Goal: Communication & Community: Answer question/provide support

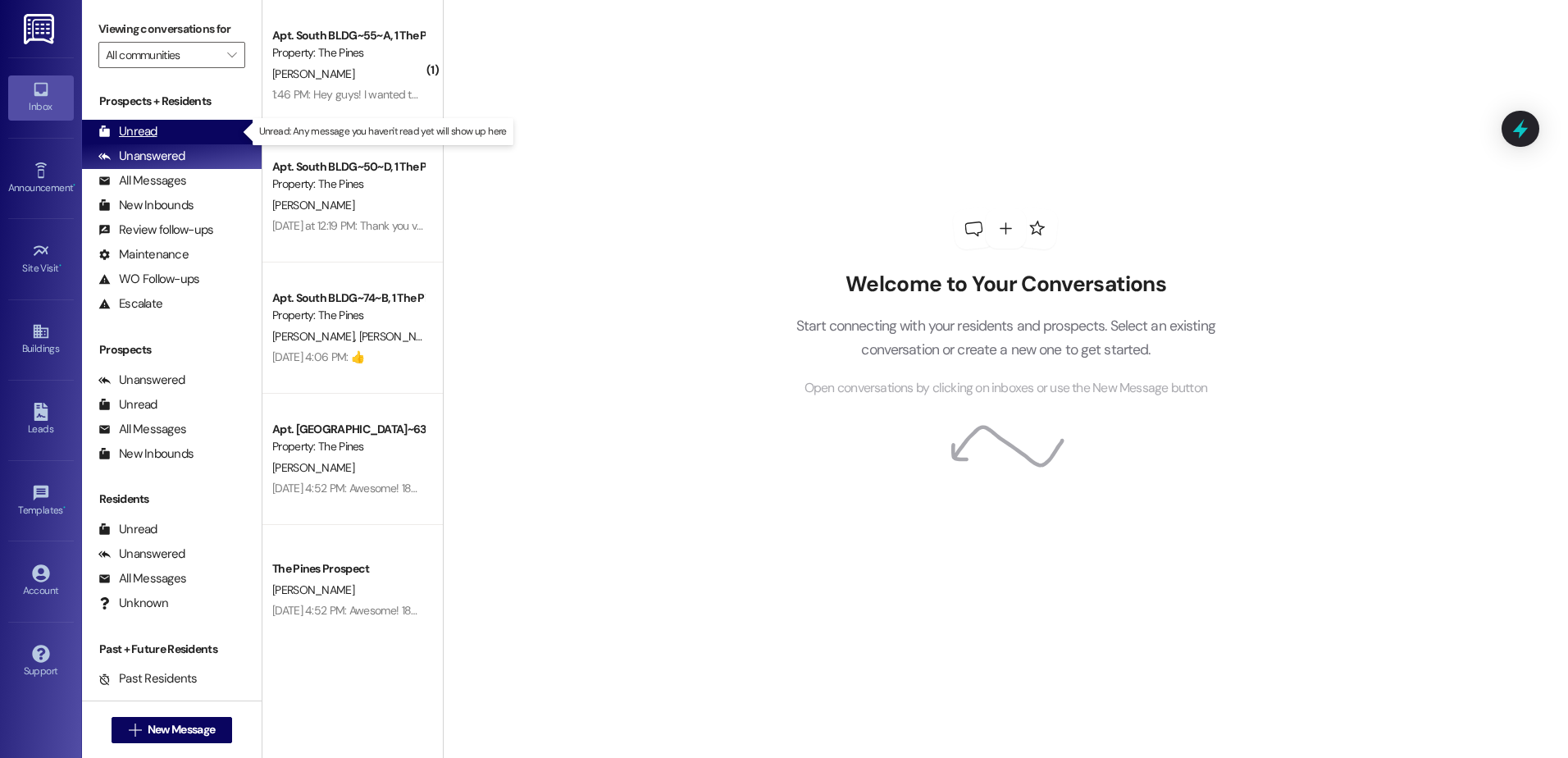
click at [148, 129] on div "Unread" at bounding box center [127, 131] width 59 height 18
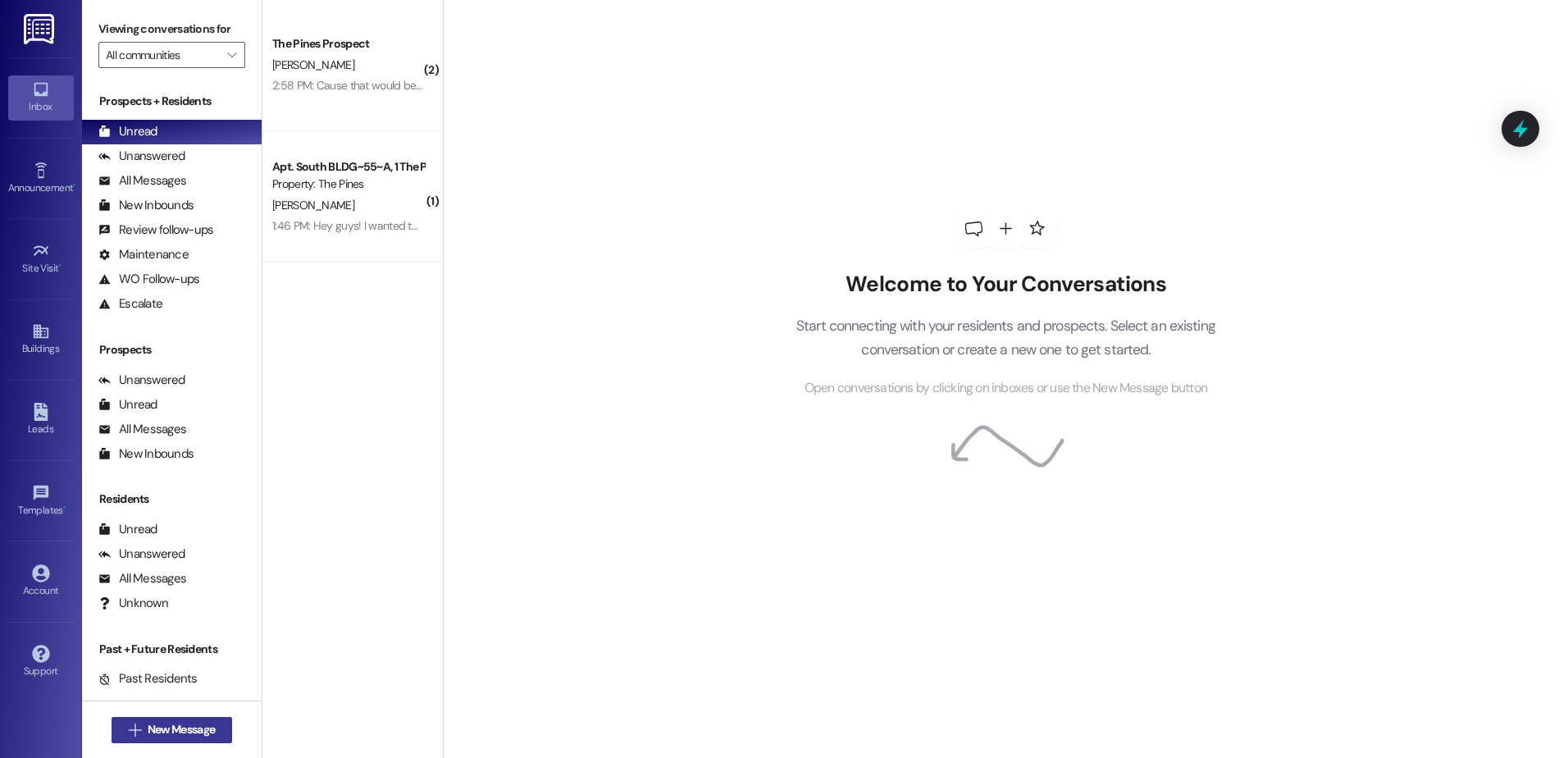
click at [164, 729] on span "New Message" at bounding box center [181, 730] width 67 height 18
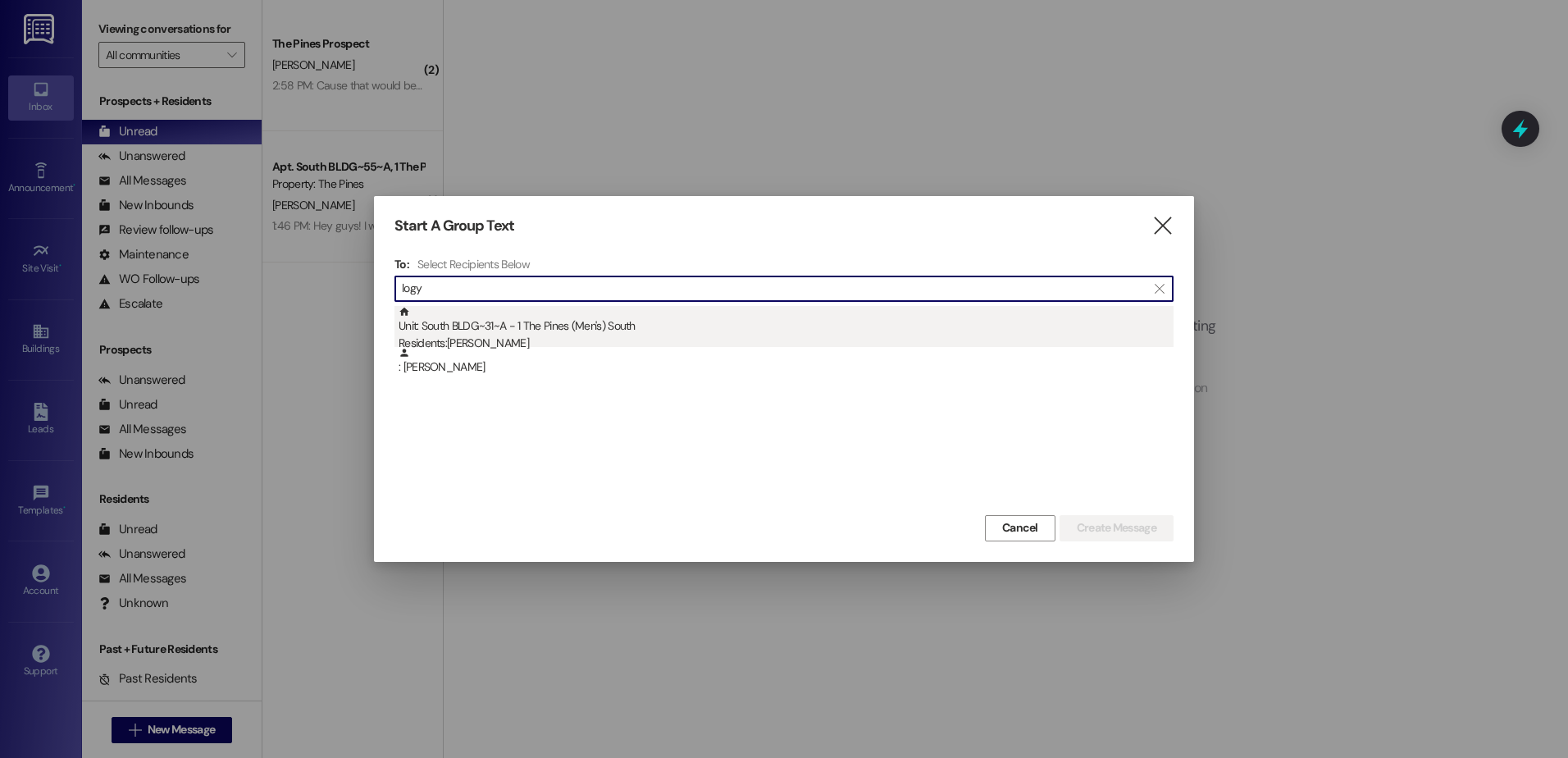
click at [531, 333] on div "Unit: [GEOGRAPHIC_DATA]~31~A - 1 The Pines (Men's) [DEMOGRAPHIC_DATA] Residents…" at bounding box center [786, 330] width 775 height 47
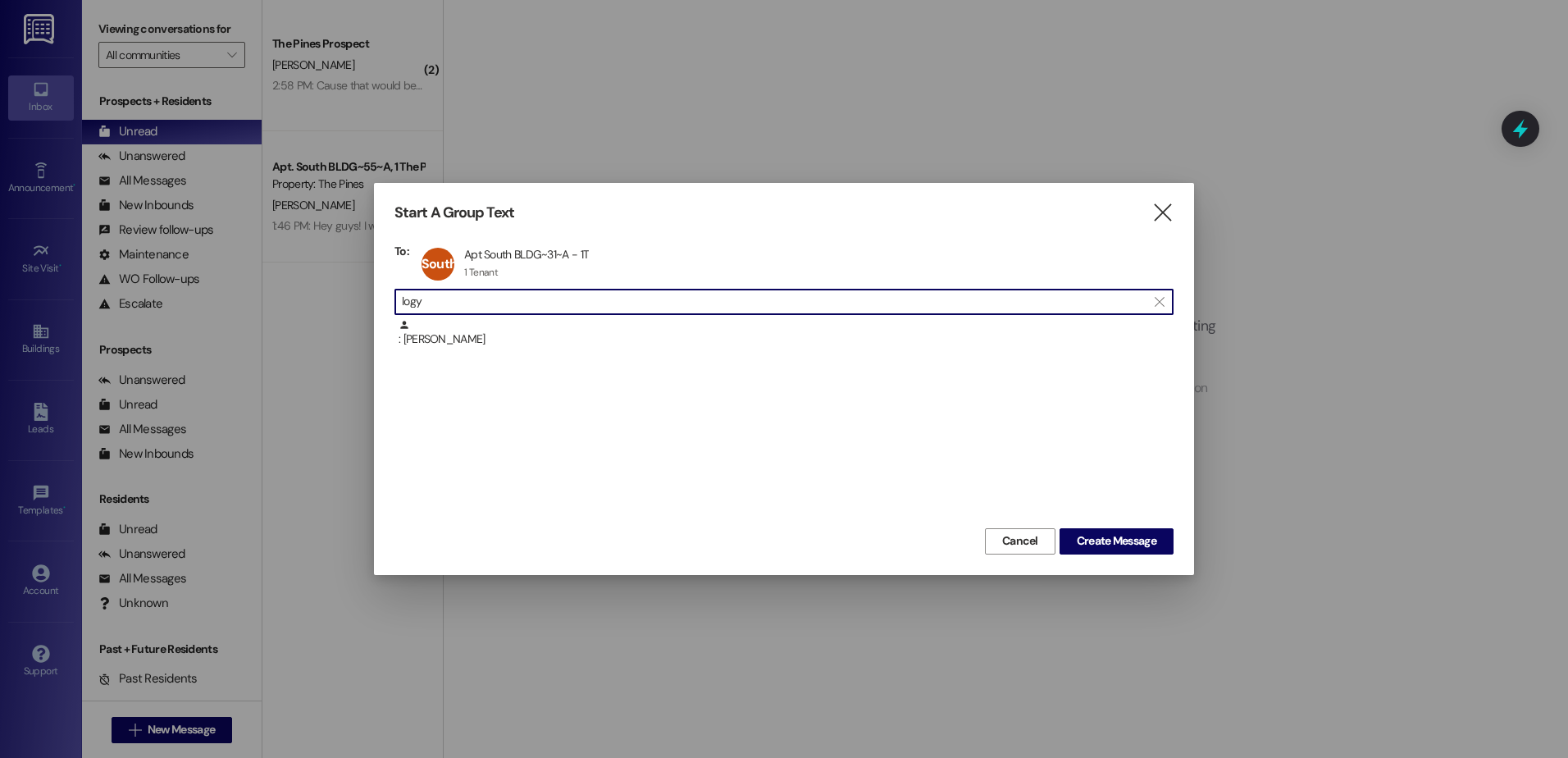
drag, startPoint x: 473, startPoint y: 307, endPoint x: 390, endPoint y: 309, distance: 83.0
click at [390, 309] on div "Start A Group Text  To: South BLDG~31~A Apt South BLDG~31~A - 1T Apt South BLD…" at bounding box center [783, 379] width 820 height 391
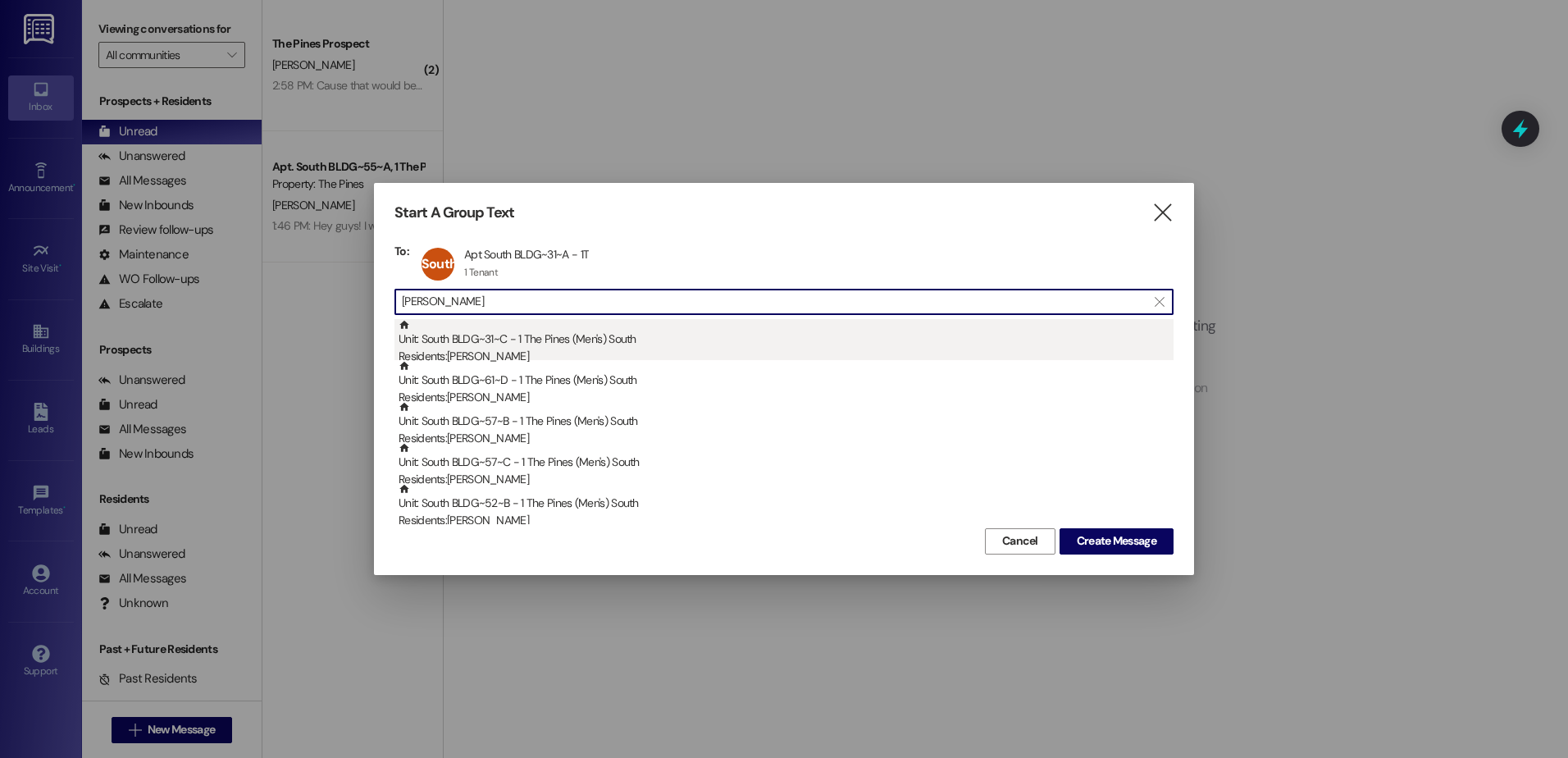
type input "[PERSON_NAME]"
click at [459, 338] on div "Unit: [GEOGRAPHIC_DATA]~31~C - 1 The Pines (Men's) [DEMOGRAPHIC_DATA] Residents…" at bounding box center [786, 343] width 775 height 47
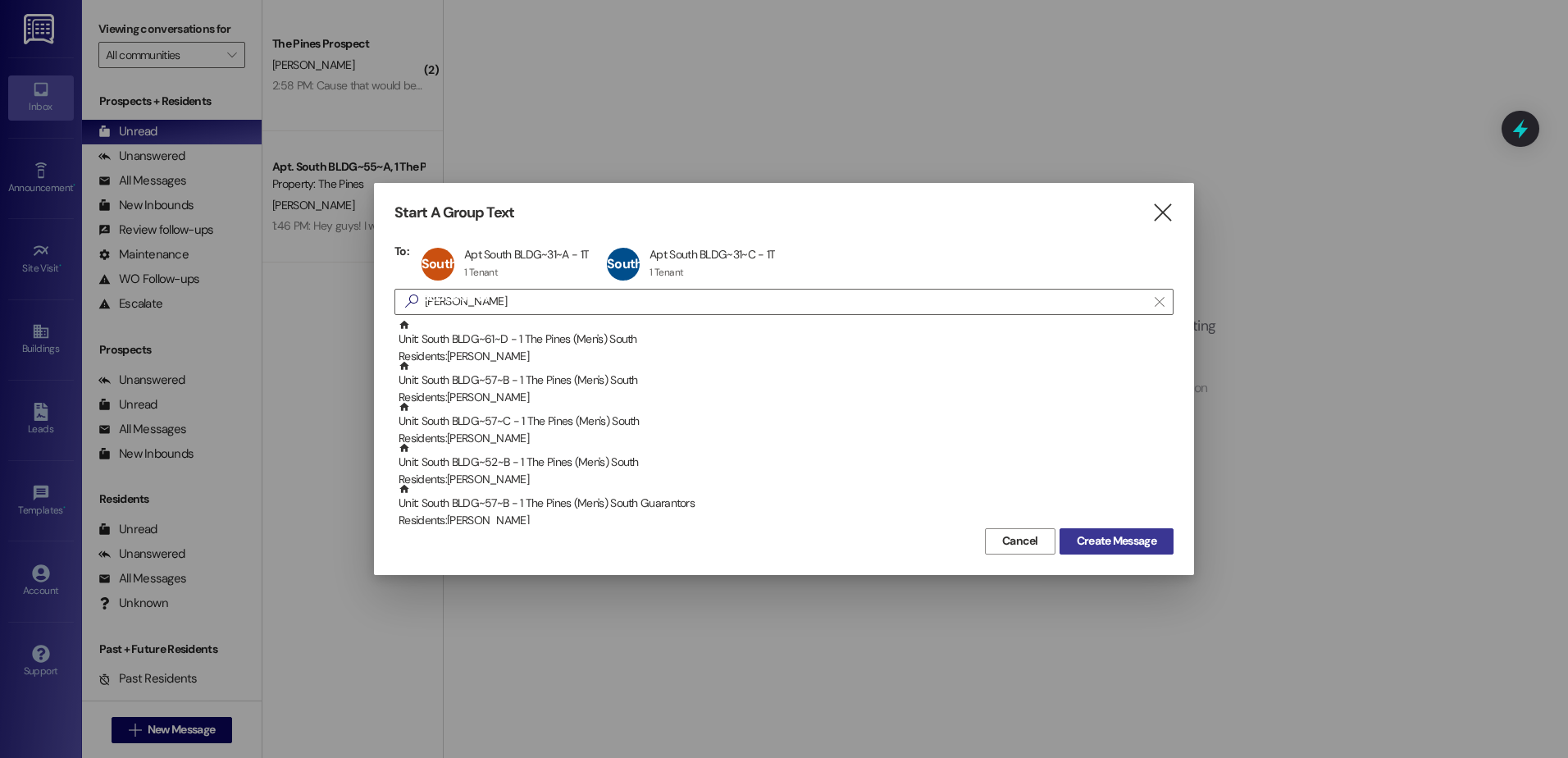
click at [1117, 530] on button "Create Message" at bounding box center [1116, 541] width 114 height 26
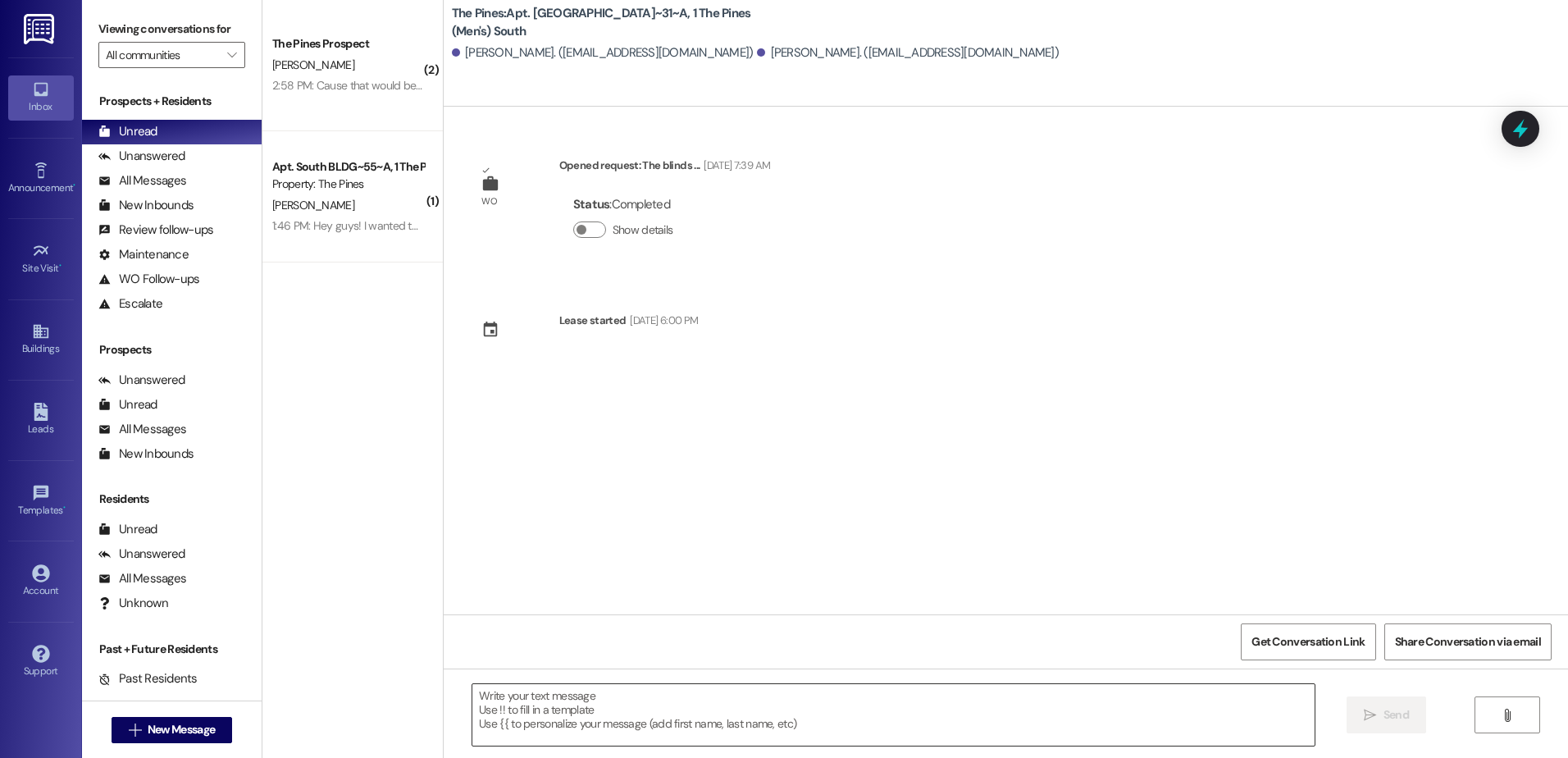
click at [616, 720] on textarea at bounding box center [893, 714] width 841 height 61
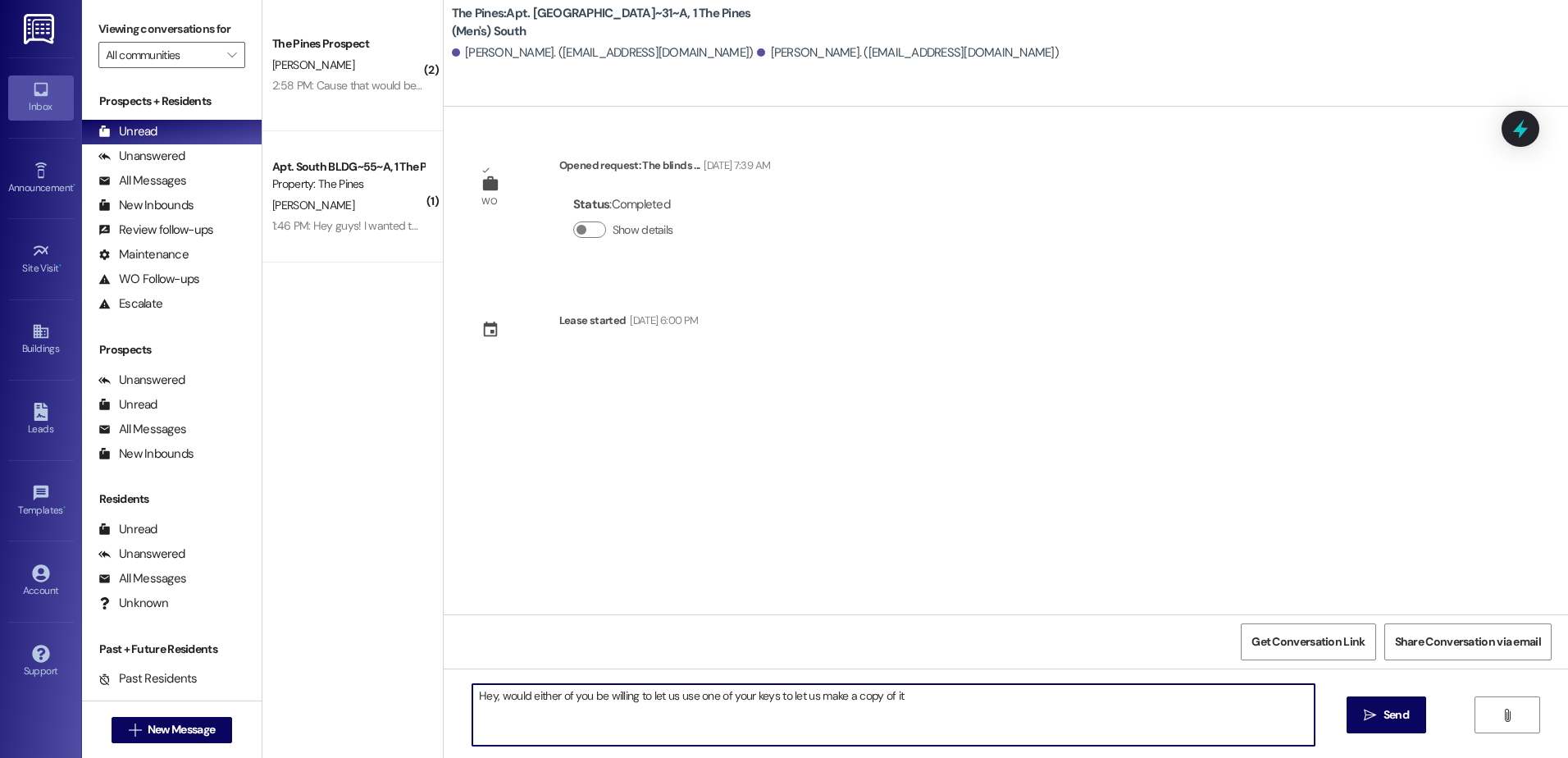
type textarea "Hey, would either of you be willing to let us use one of your keys to let us ma…"
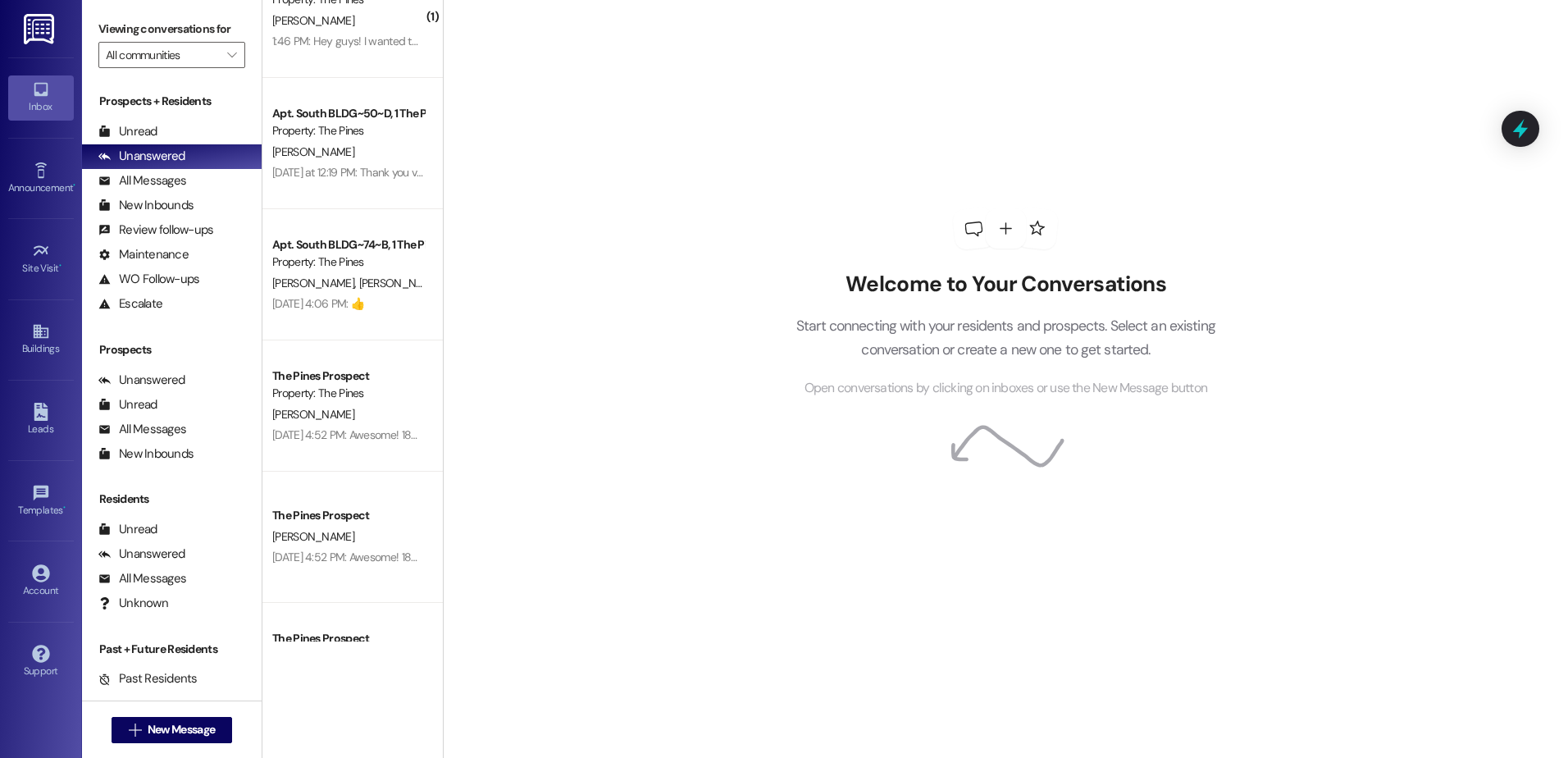
scroll to position [328, 0]
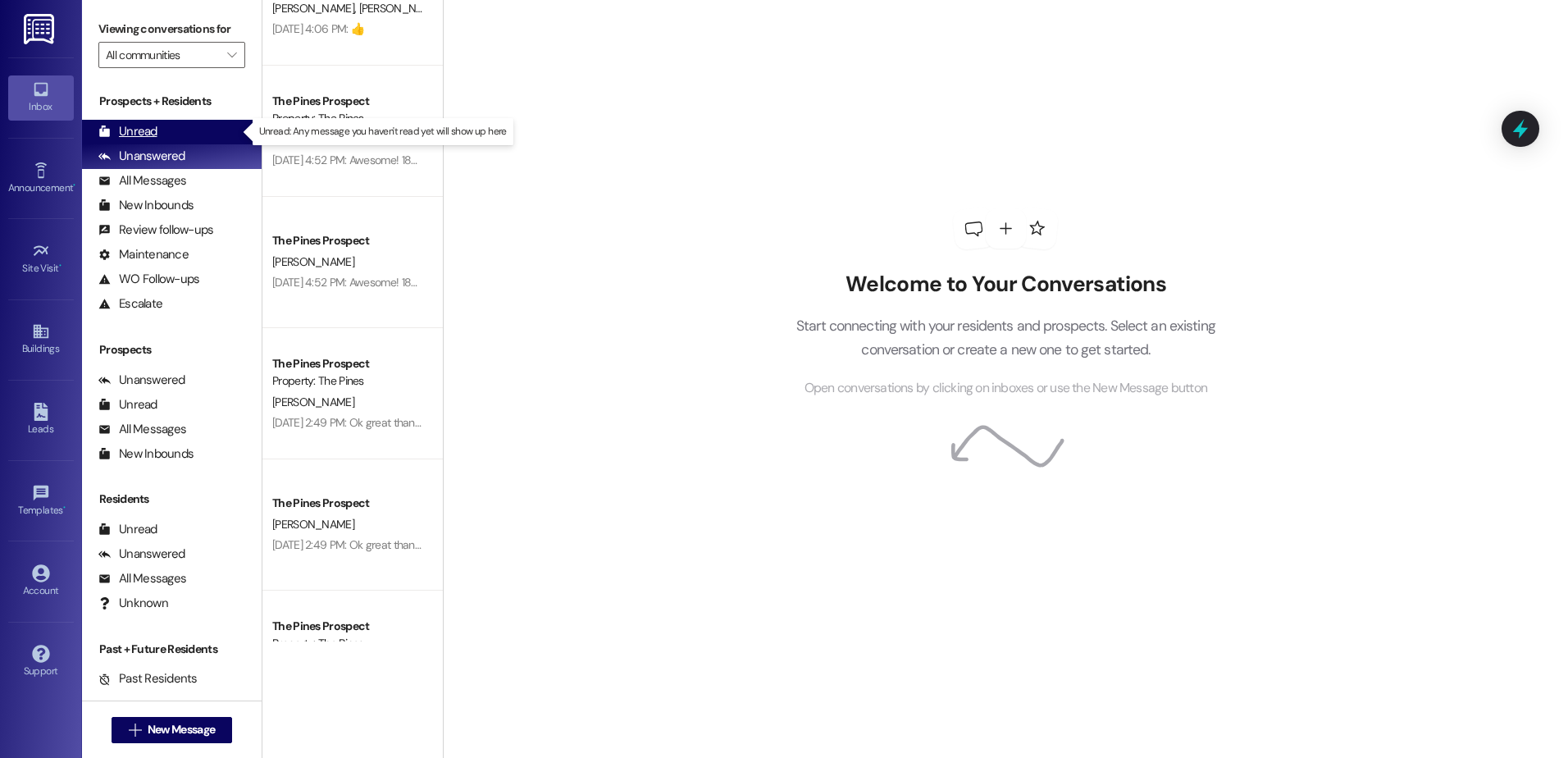
click at [130, 131] on div "Unread" at bounding box center [127, 131] width 59 height 18
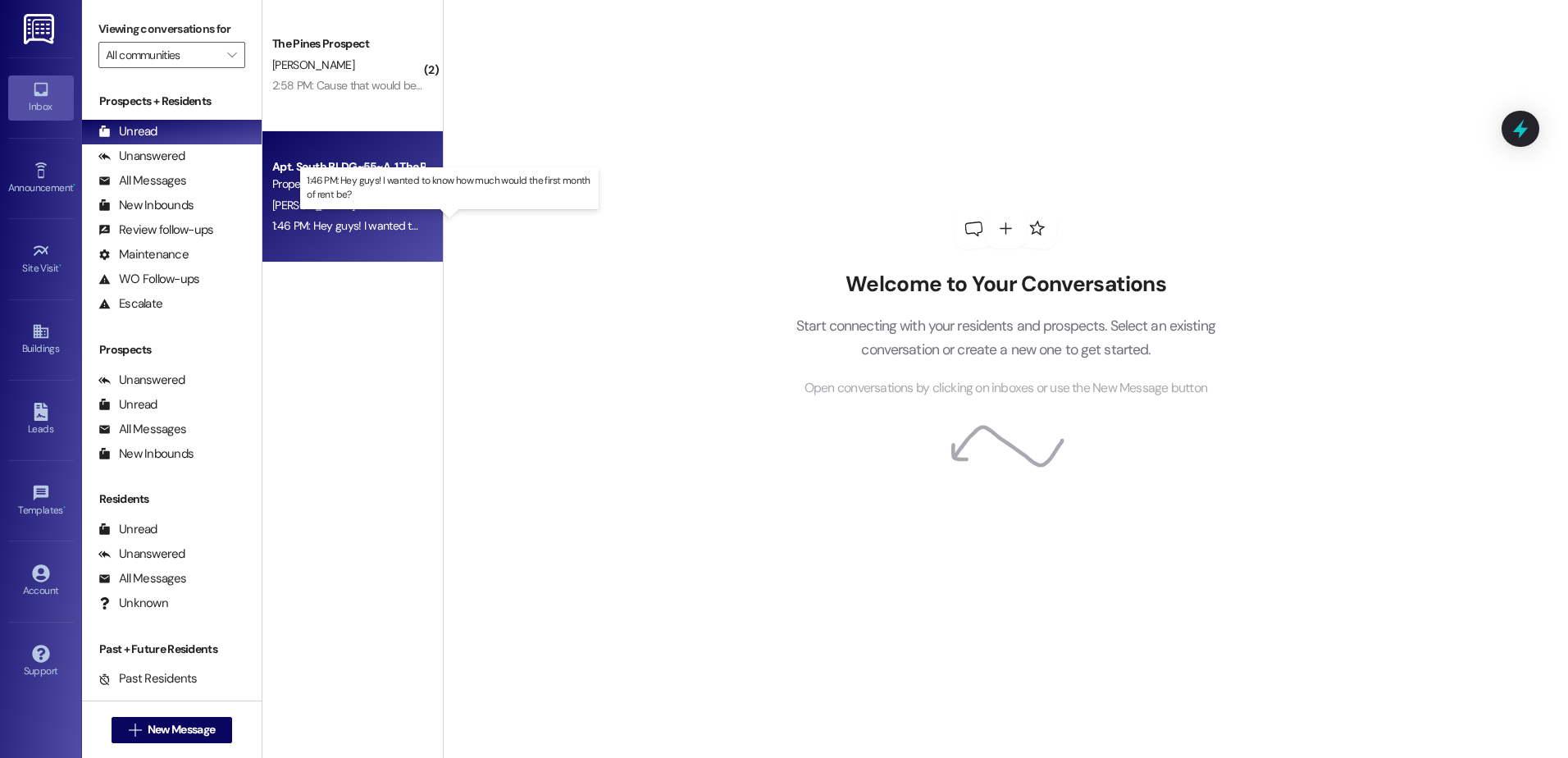
click at [374, 229] on div "1:46 PM: Hey guys! I wanted to know how much would the first month of rent be? …" at bounding box center [464, 225] width 384 height 15
click at [357, 224] on div "1:46 PM: Hey guys! I wanted to know how much would the first month of rent be? …" at bounding box center [464, 225] width 384 height 15
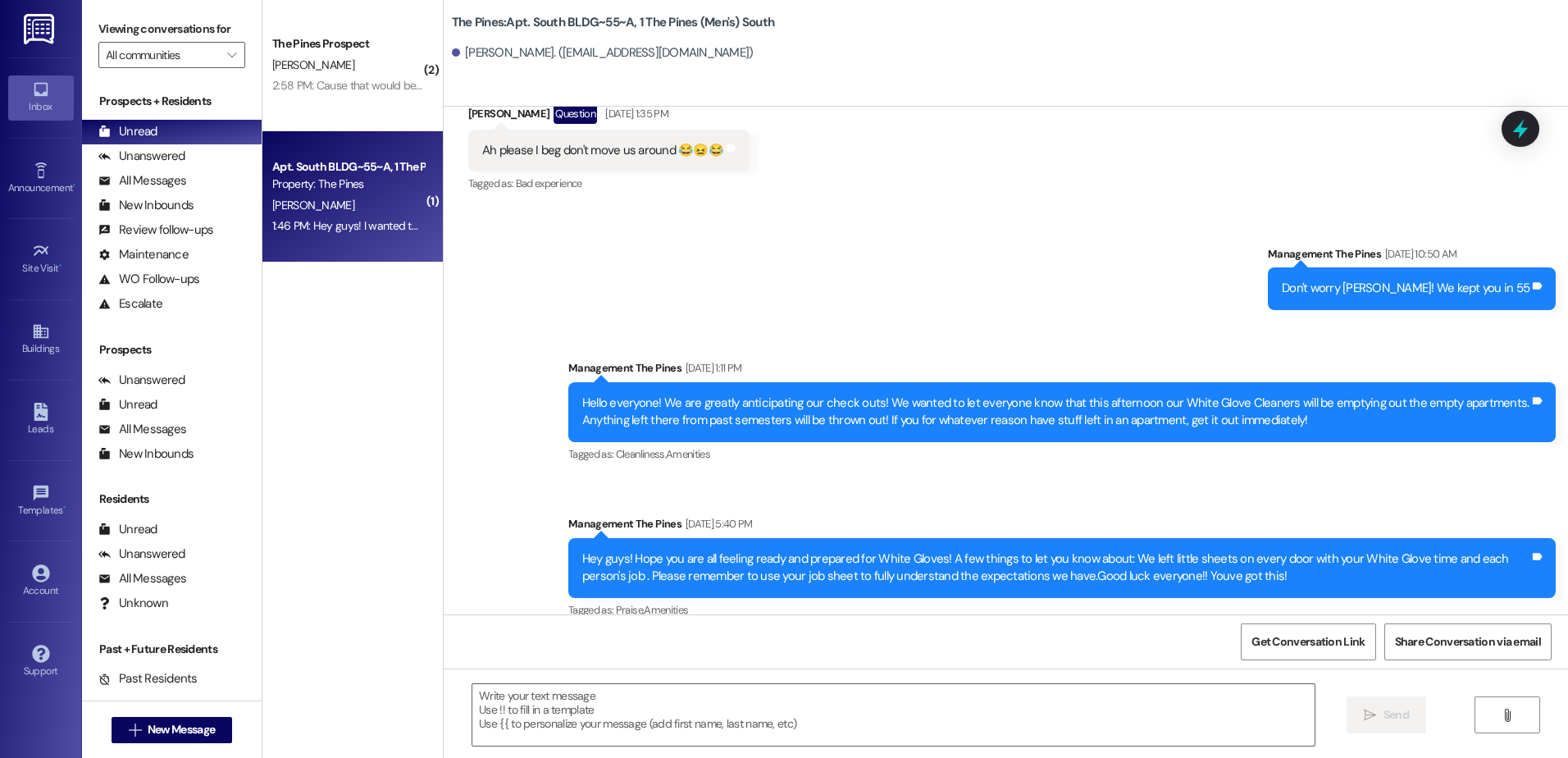
scroll to position [179909, 0]
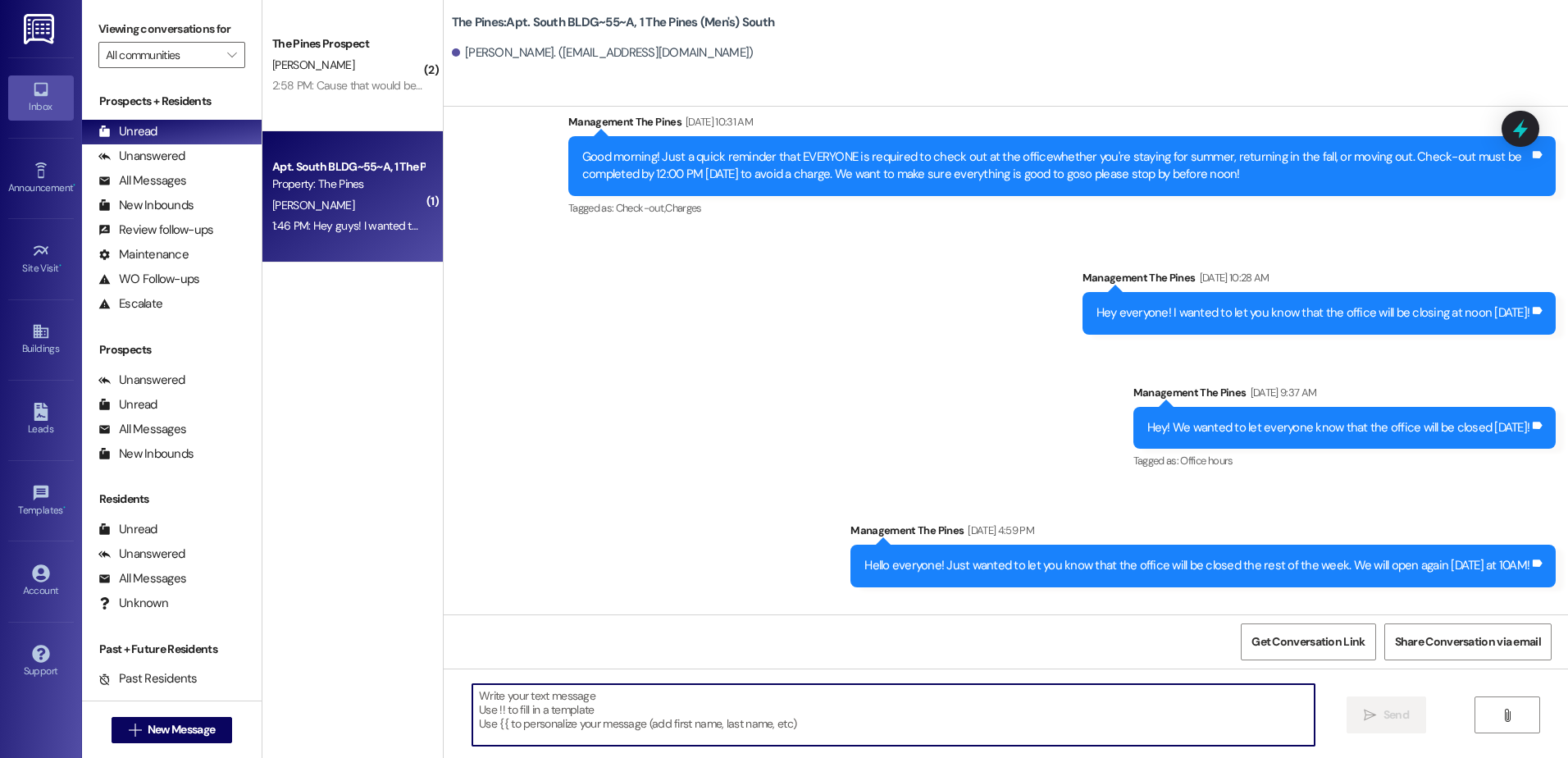
click at [620, 699] on textarea at bounding box center [893, 714] width 841 height 61
type textarea "R"
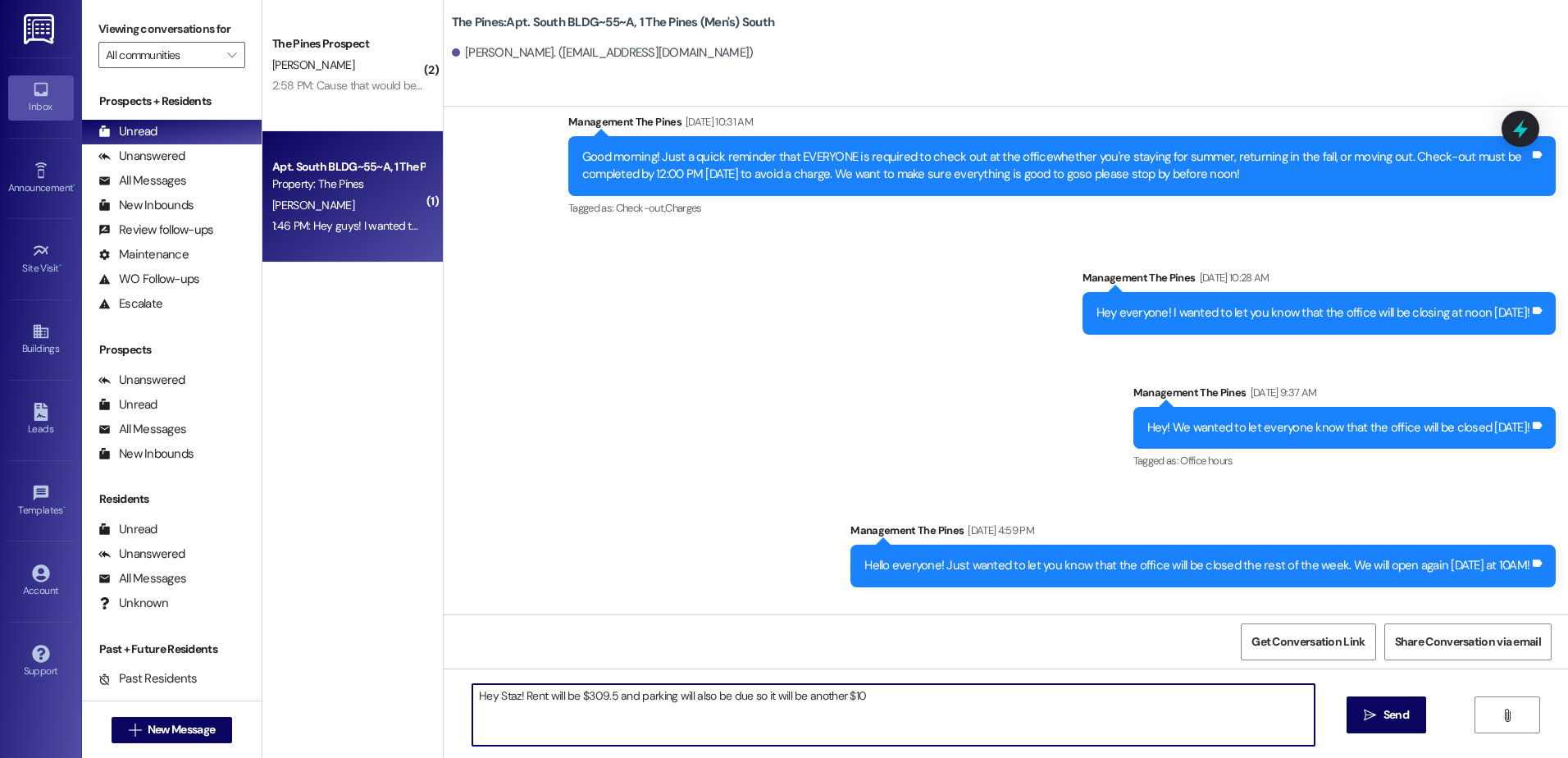
type textarea "Hey Staz! Rent will be $309.5 and parking will also be due so it will be anothe…"
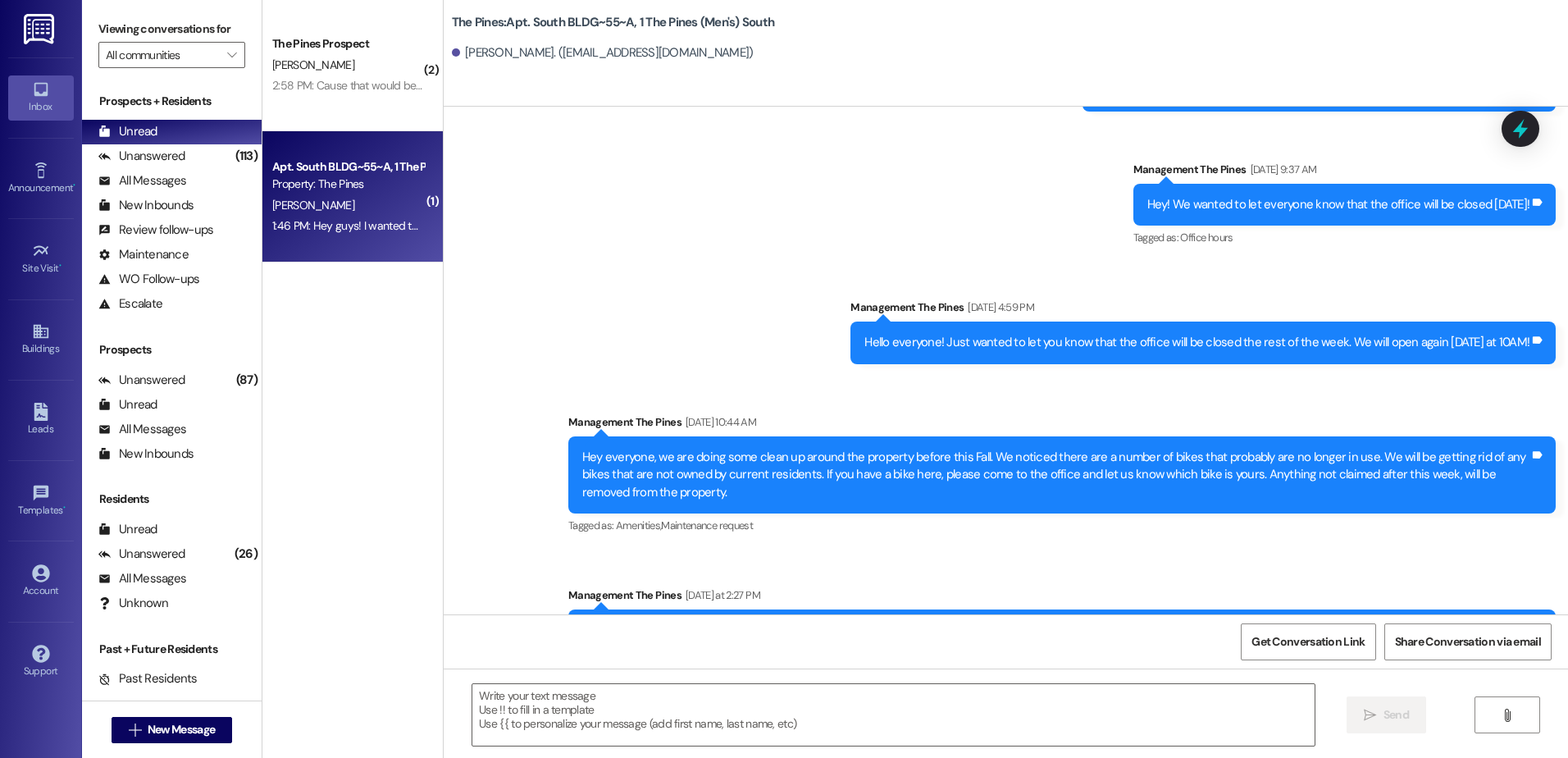
scroll to position [180136, 0]
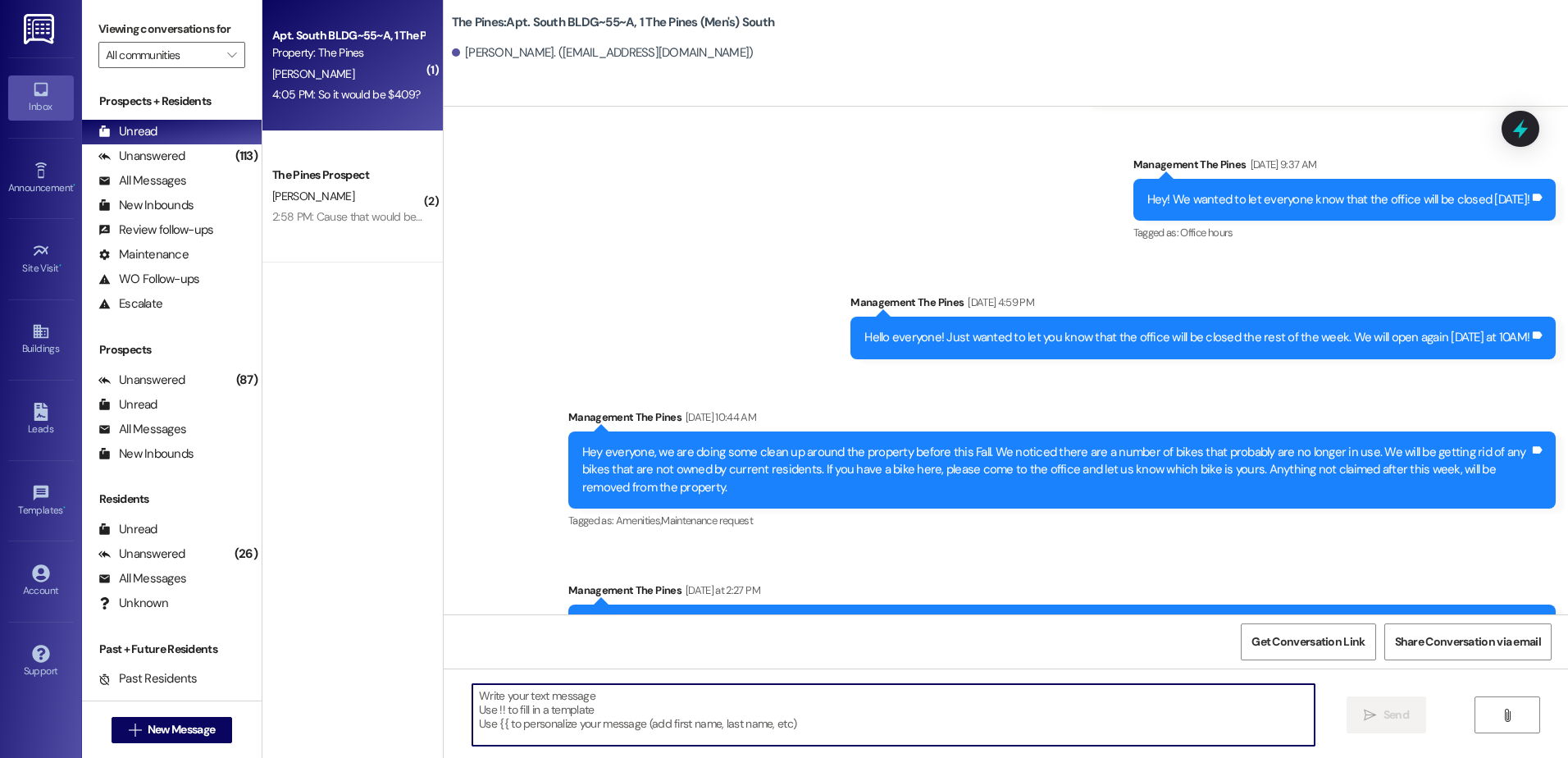
click at [659, 696] on textarea at bounding box center [893, 714] width 841 height 61
type textarea "Correct and 50 cents"
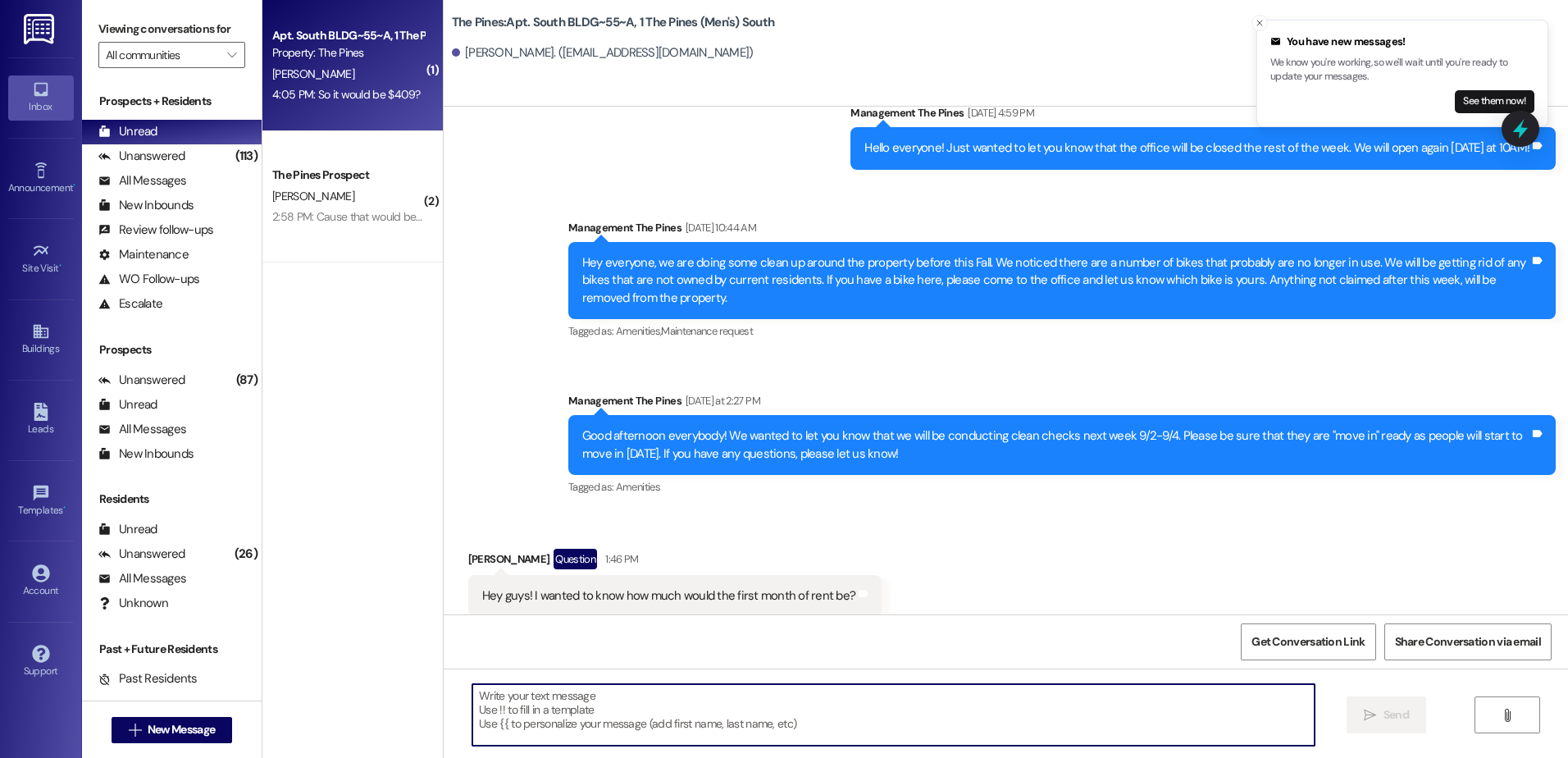
scroll to position [180365, 0]
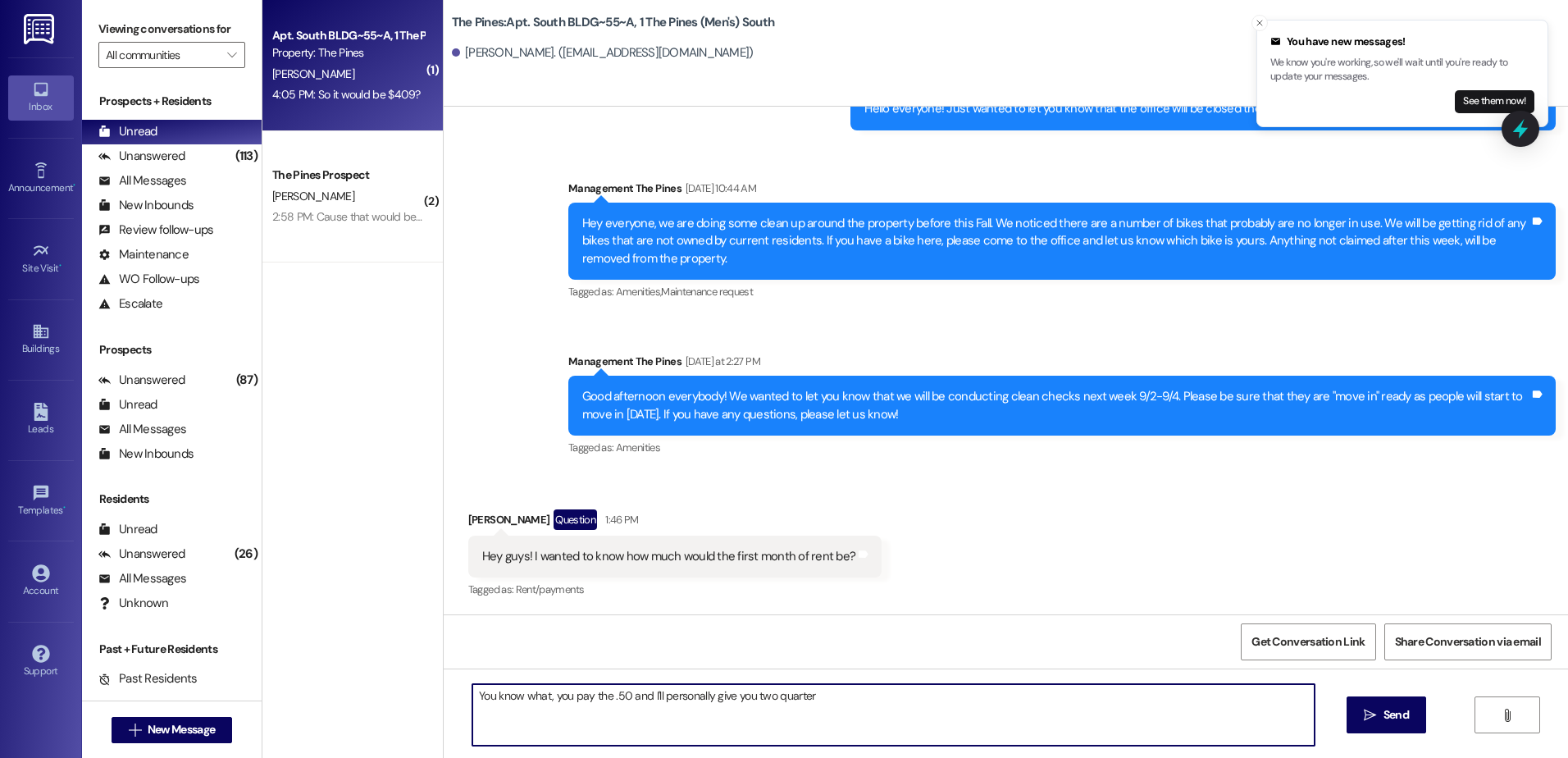
type textarea "You know what, you pay the .50 and I'll personally give you two quarters"
drag, startPoint x: 824, startPoint y: 694, endPoint x: 309, endPoint y: 729, distance: 516.2
click at [311, 730] on div "( 1 ) Apt. South BLDG~55~A, 1 The Pines (Men's) South Property: The Pines B. Du…" at bounding box center [915, 379] width 1305 height 758
type textarea "l"
